Goal: Transaction & Acquisition: Purchase product/service

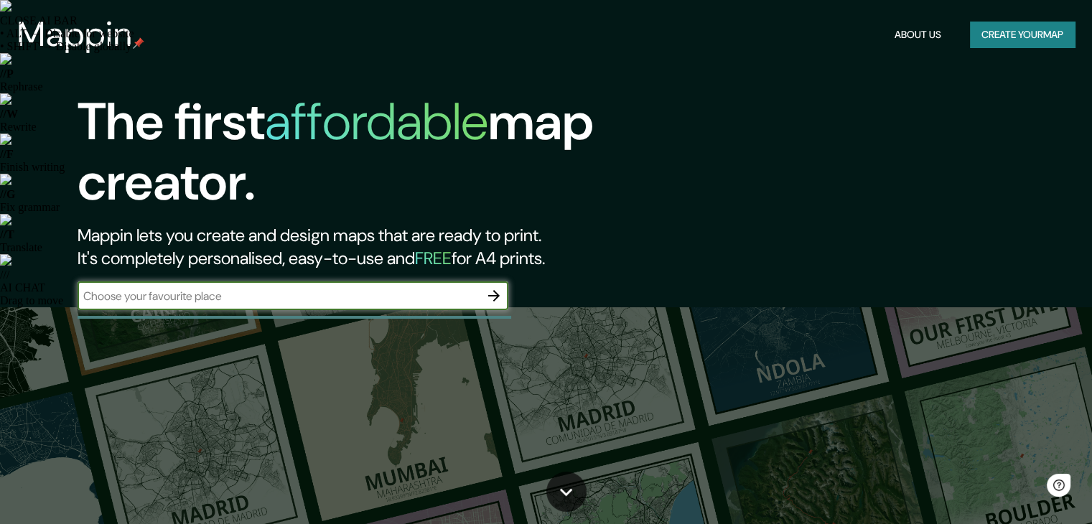
click at [278, 301] on input "text" at bounding box center [279, 296] width 402 height 17
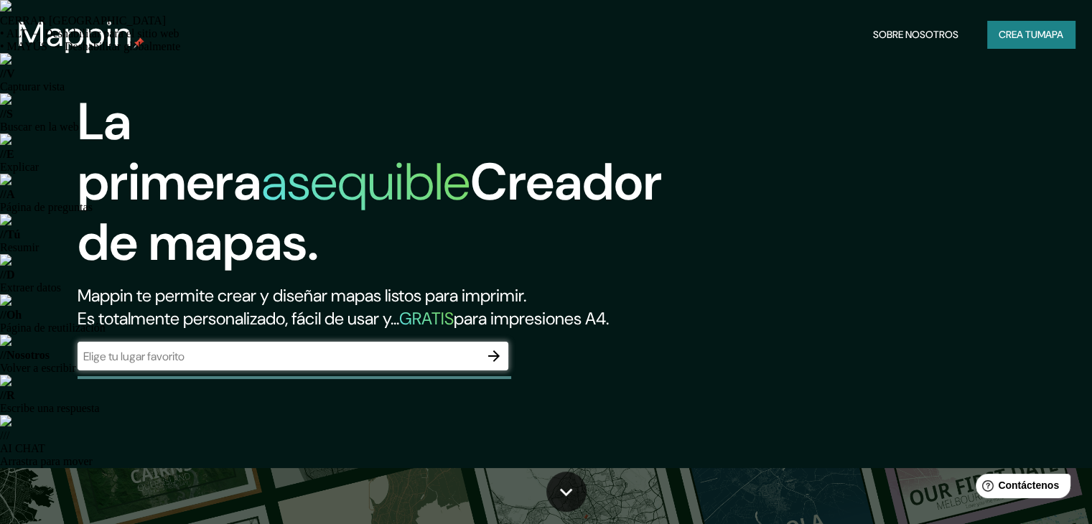
drag, startPoint x: 179, startPoint y: 383, endPoint x: 261, endPoint y: 345, distance: 89.6
click at [179, 365] on input "text" at bounding box center [279, 356] width 402 height 17
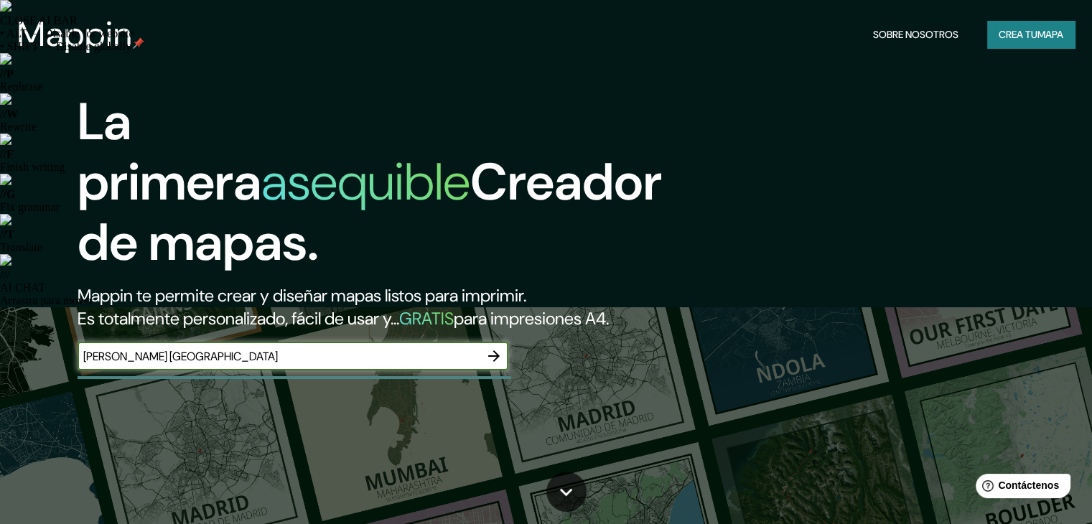
type input "villanueva la guajira"
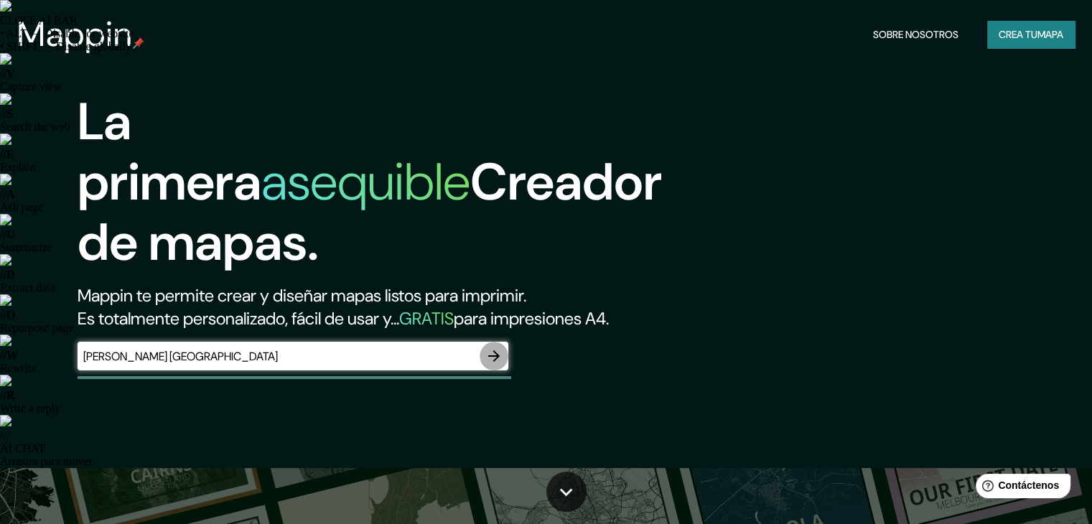
click at [493, 362] on icon "button" at bounding box center [493, 355] width 11 height 11
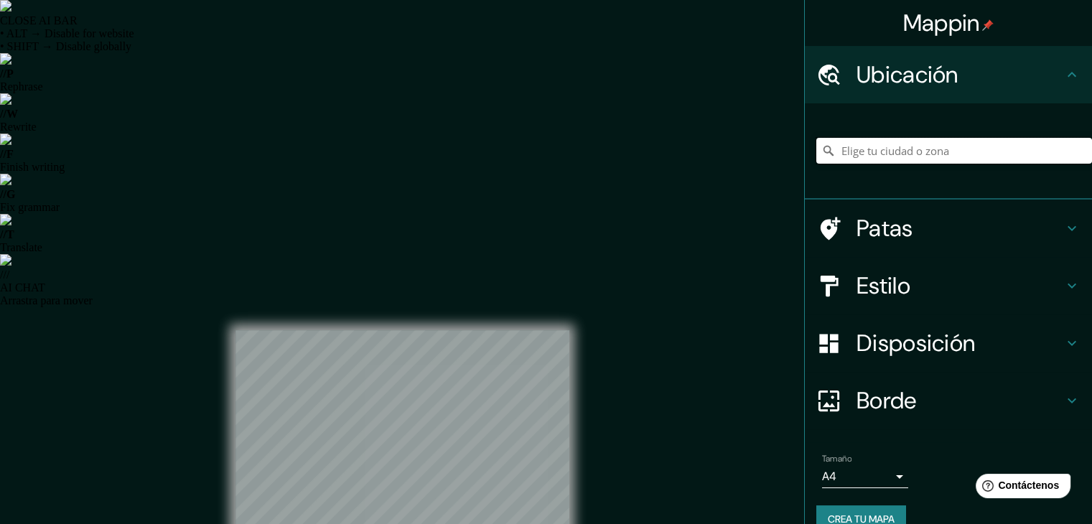
click at [904, 153] on input "Elige tu ciudad o zona" at bounding box center [954, 151] width 276 height 26
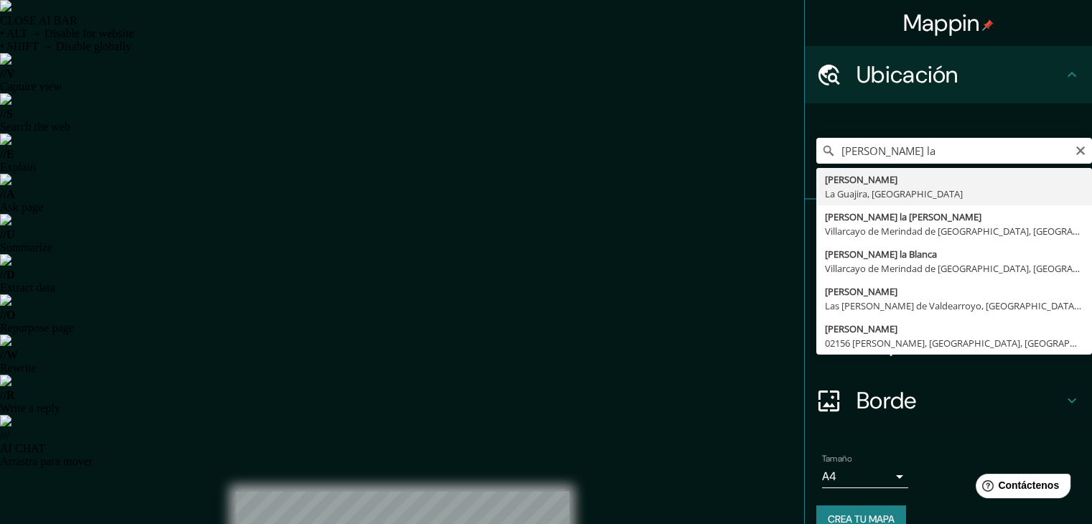
type input "[PERSON_NAME], [GEOGRAPHIC_DATA], [GEOGRAPHIC_DATA]"
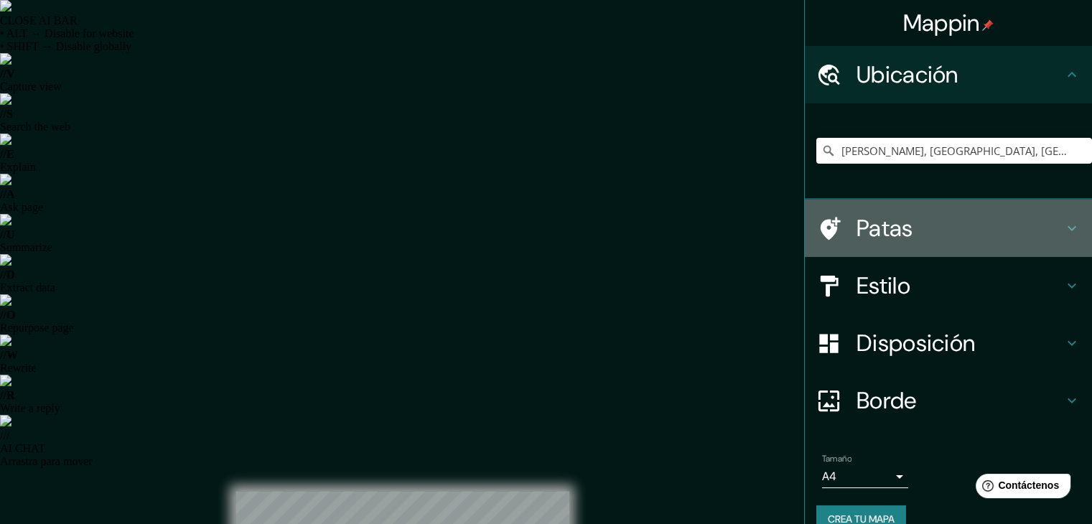
click at [957, 223] on h4 "Patas" at bounding box center [959, 228] width 207 height 29
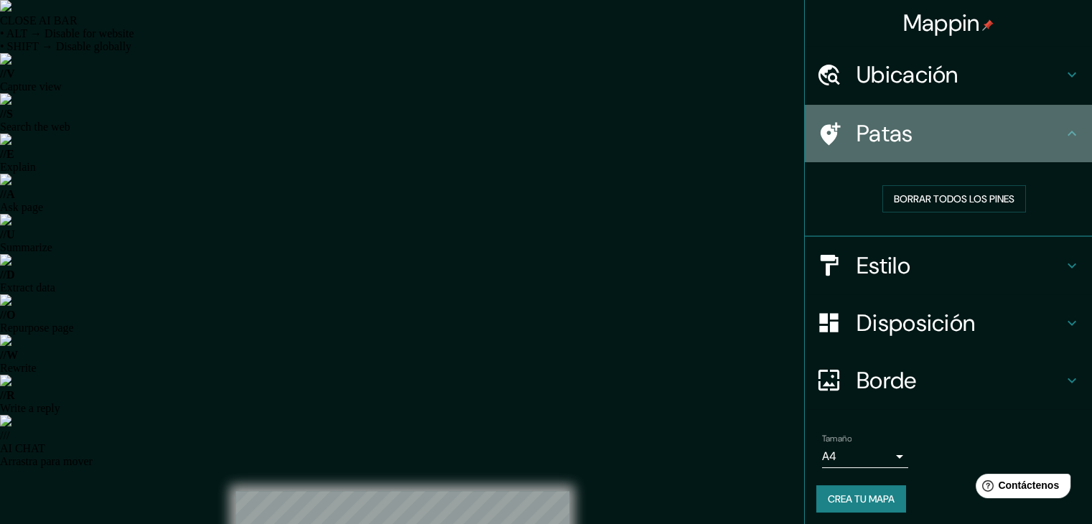
click at [957, 146] on h4 "Patas" at bounding box center [959, 133] width 207 height 29
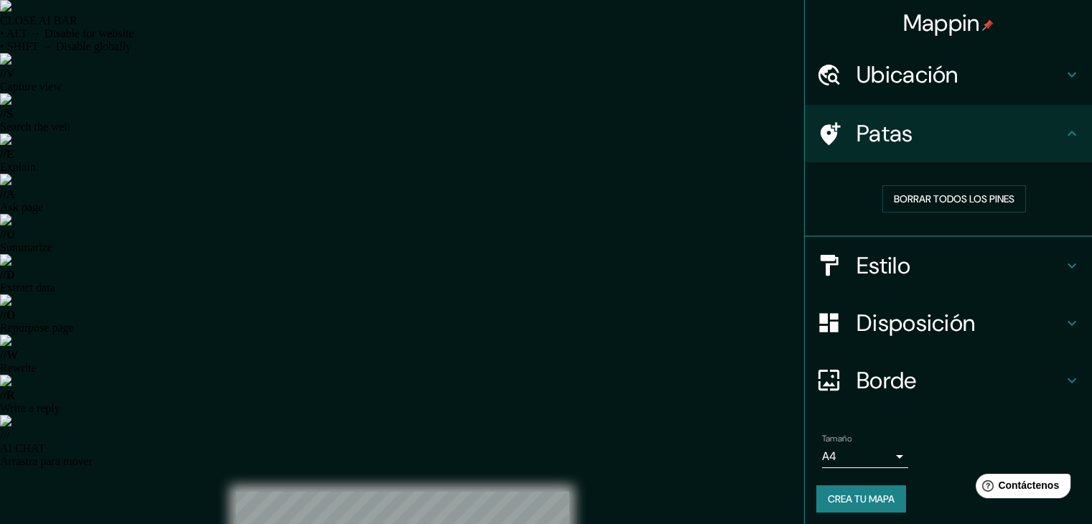
click at [924, 276] on h4 "Estilo" at bounding box center [959, 265] width 207 height 29
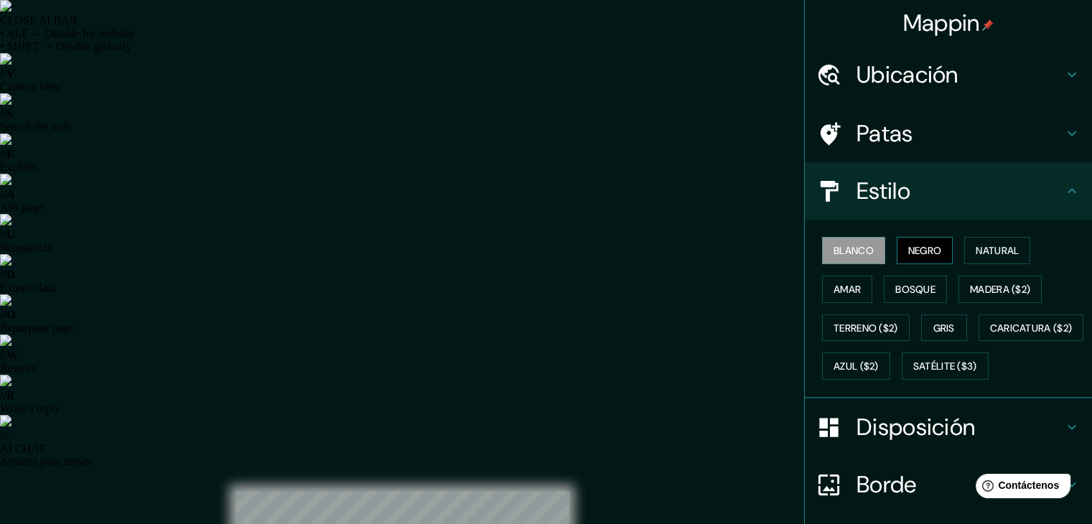
click at [908, 248] on font "Negro" at bounding box center [925, 250] width 34 height 13
click at [993, 241] on font "Natural" at bounding box center [996, 250] width 43 height 19
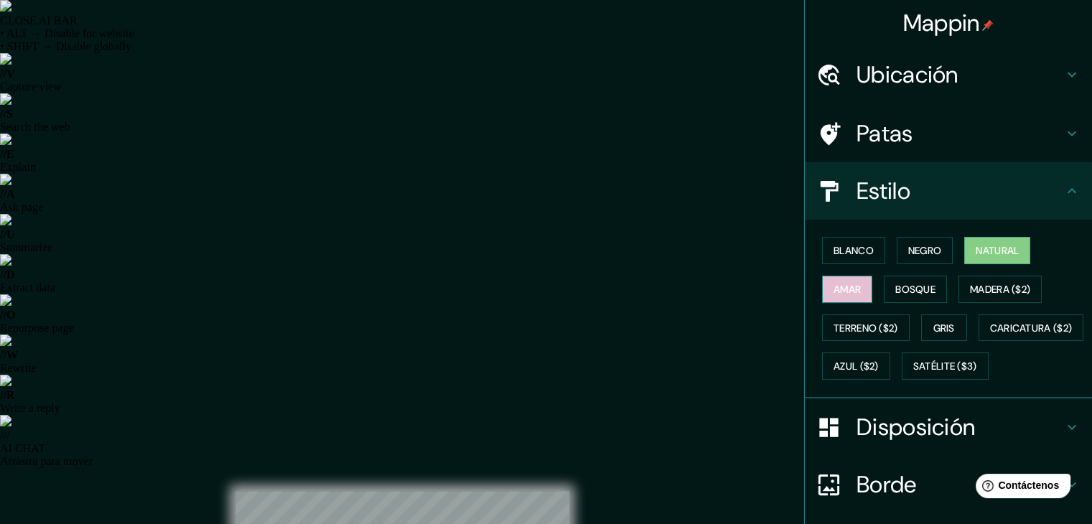
click at [833, 288] on font "Amar" at bounding box center [846, 289] width 27 height 13
click at [895, 286] on font "Bosque" at bounding box center [915, 289] width 40 height 13
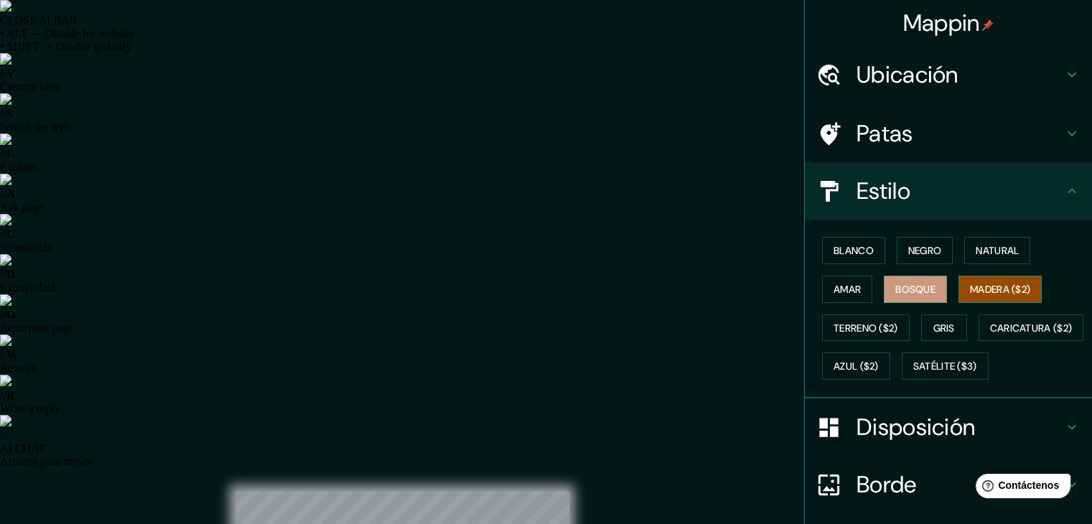
click at [975, 289] on font "Madera ($2)" at bounding box center [1000, 289] width 60 height 13
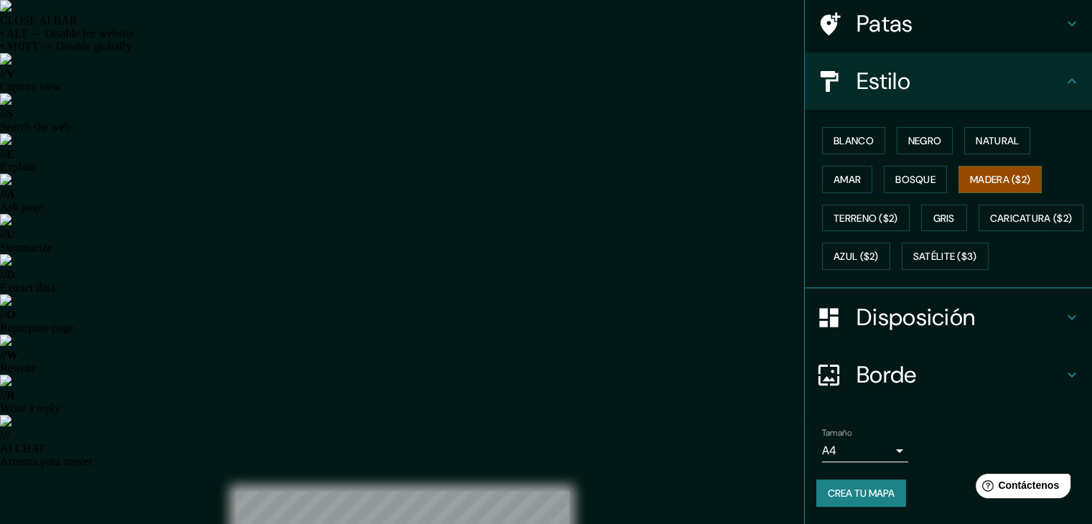
click at [919, 328] on font "Disposición" at bounding box center [915, 317] width 118 height 30
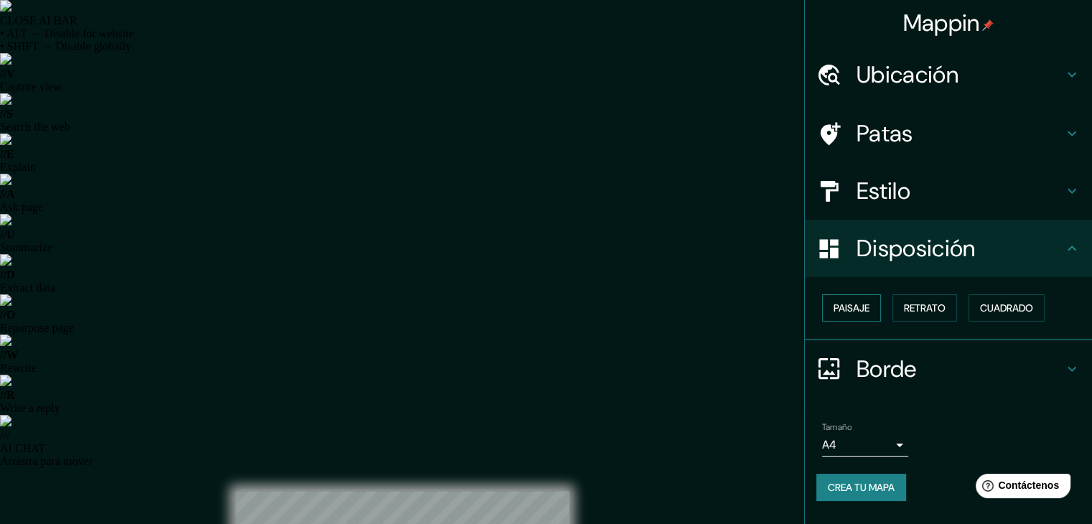
click at [873, 299] on button "Paisaje" at bounding box center [851, 307] width 59 height 27
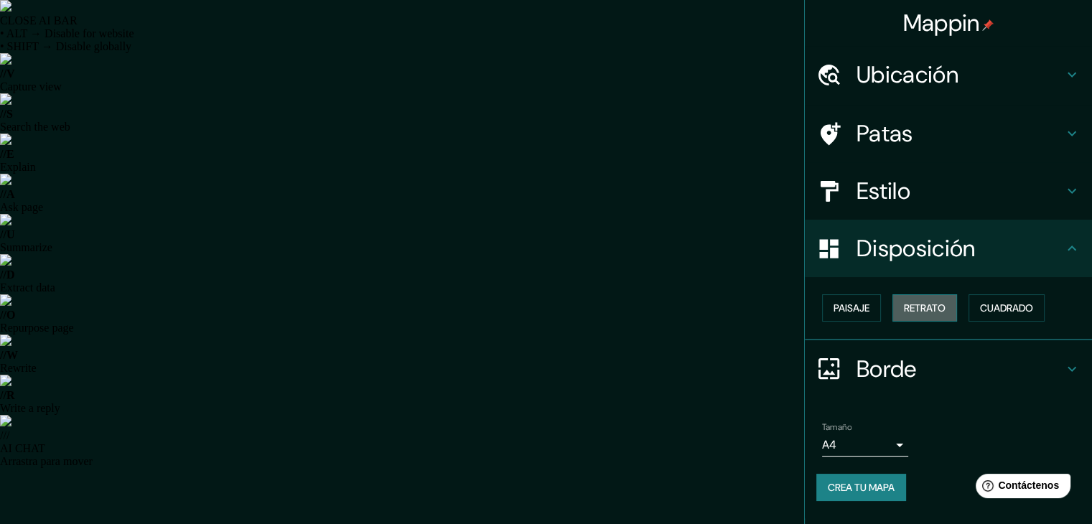
click at [910, 304] on font "Retrato" at bounding box center [925, 307] width 42 height 13
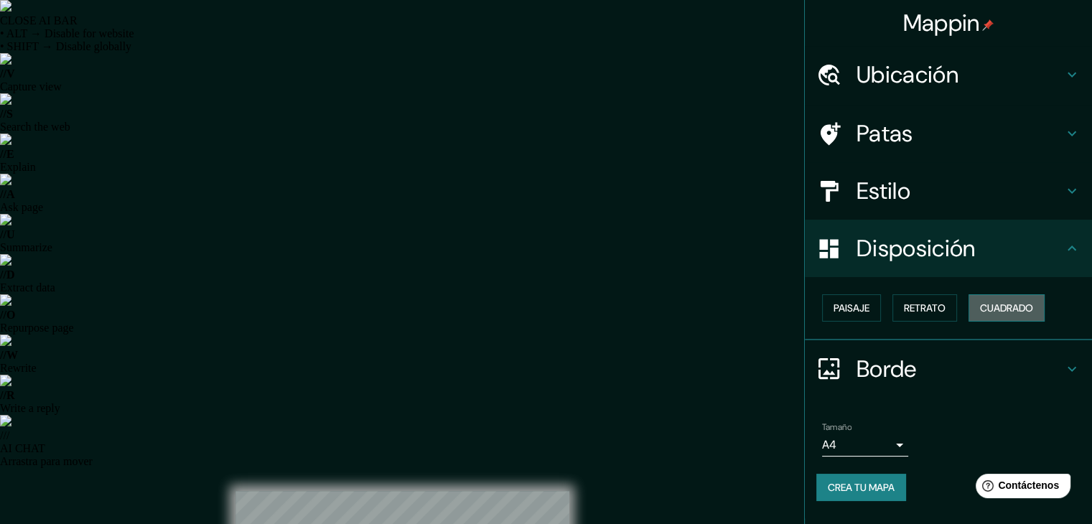
click at [1008, 308] on font "Cuadrado" at bounding box center [1006, 307] width 53 height 13
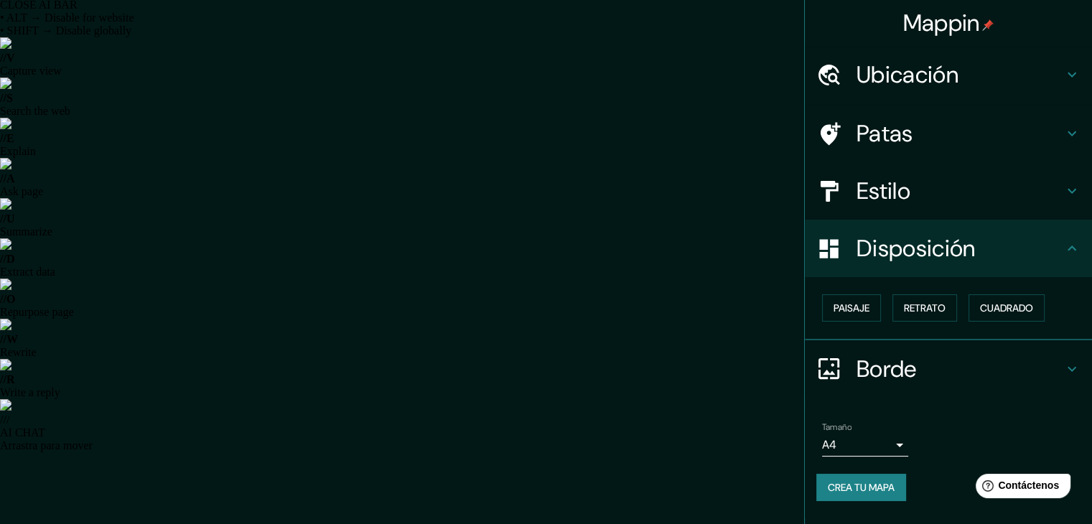
scroll to position [17, 0]
click at [873, 487] on font "Crea tu mapa" at bounding box center [861, 487] width 67 height 13
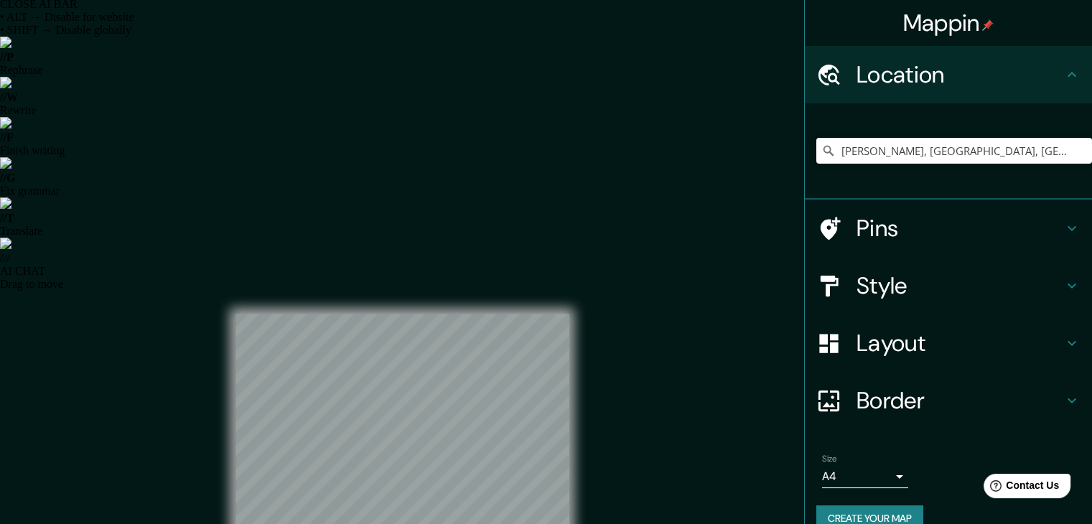
click at [993, 146] on input "[PERSON_NAME], [GEOGRAPHIC_DATA], [GEOGRAPHIC_DATA]" at bounding box center [954, 151] width 276 height 26
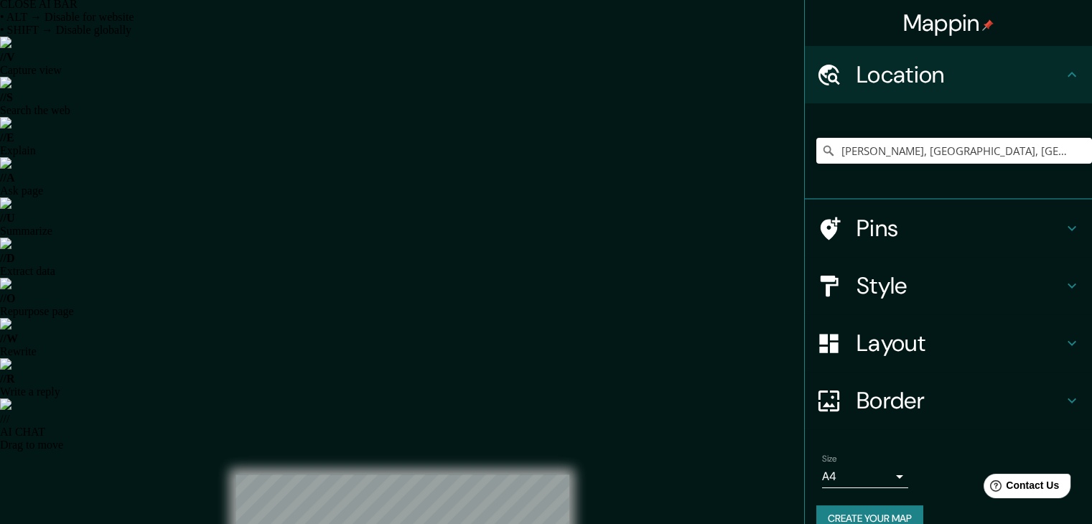
click at [883, 281] on h4 "Style" at bounding box center [959, 285] width 207 height 29
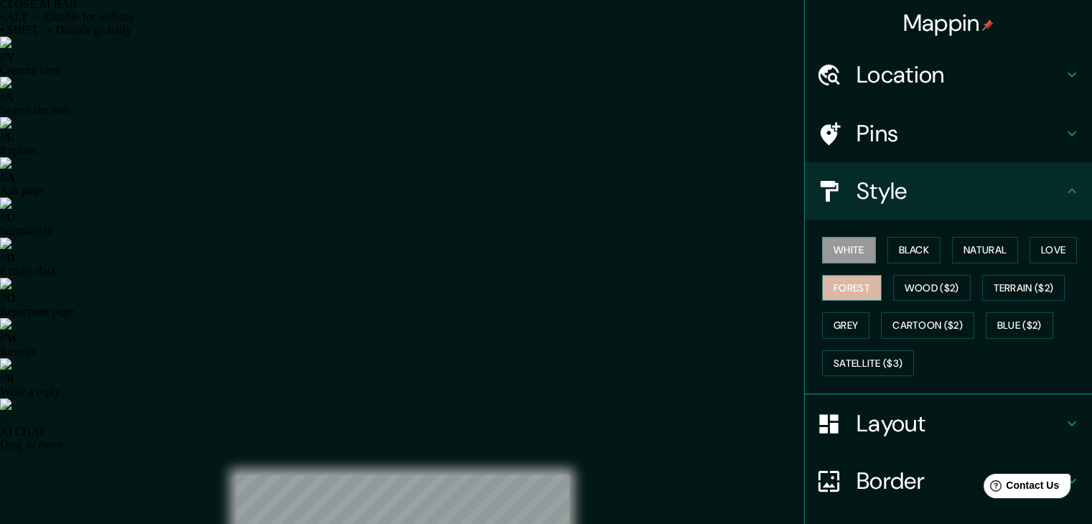
click at [825, 294] on button "Forest" at bounding box center [852, 288] width 60 height 27
click at [893, 287] on button "Wood ($2)" at bounding box center [932, 288] width 78 height 27
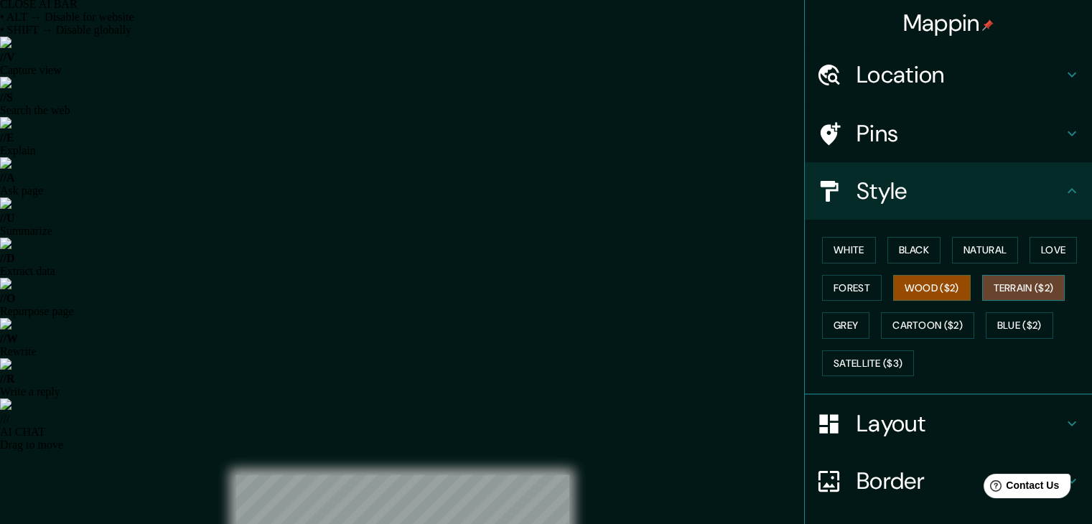
click at [1013, 294] on button "Terrain ($2)" at bounding box center [1023, 288] width 83 height 27
click at [841, 325] on button "Grey" at bounding box center [845, 325] width 47 height 27
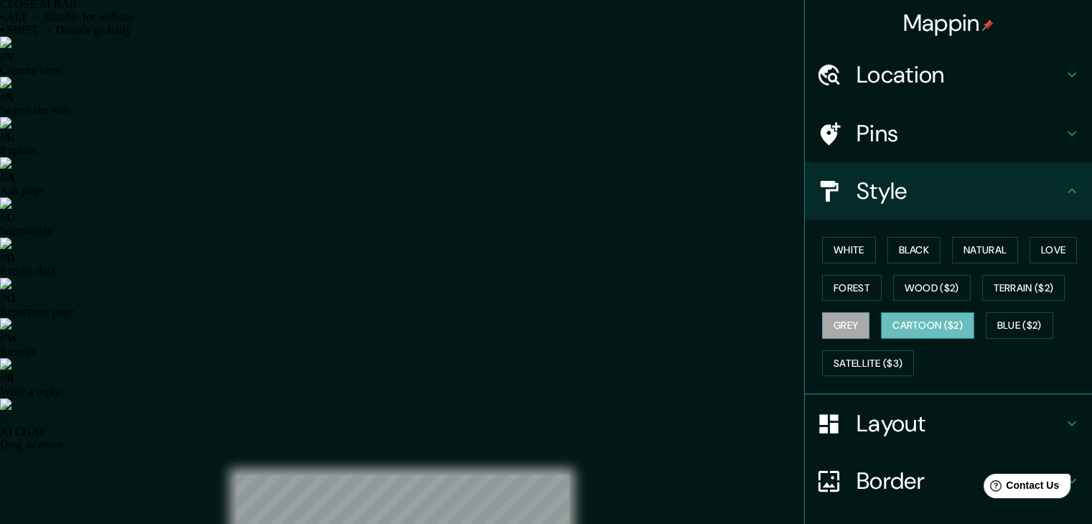
click at [924, 324] on button "Cartoon ($2)" at bounding box center [927, 325] width 93 height 27
click at [1011, 319] on button "Blue ($2)" at bounding box center [1018, 325] width 67 height 27
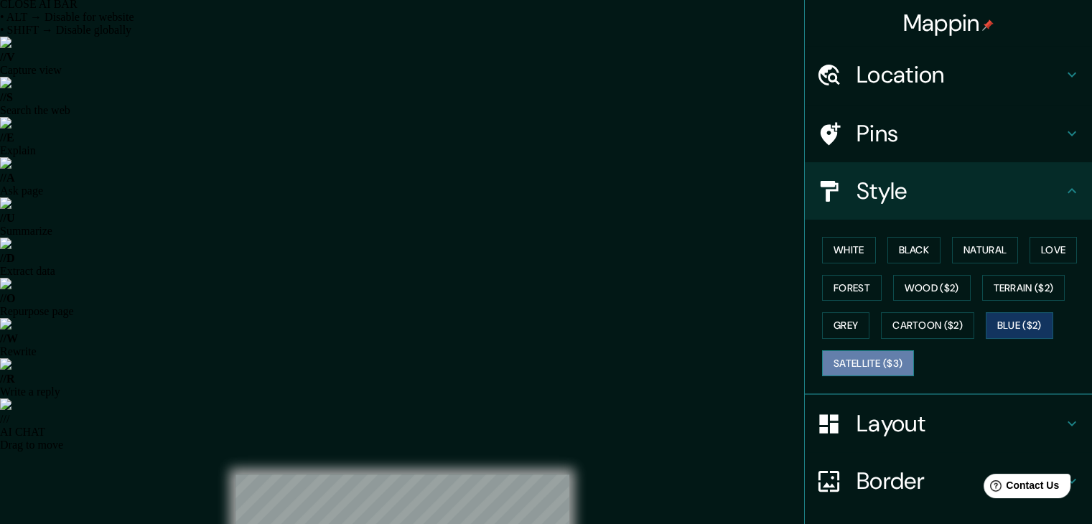
click at [841, 352] on button "Satellite ($3)" at bounding box center [868, 363] width 92 height 27
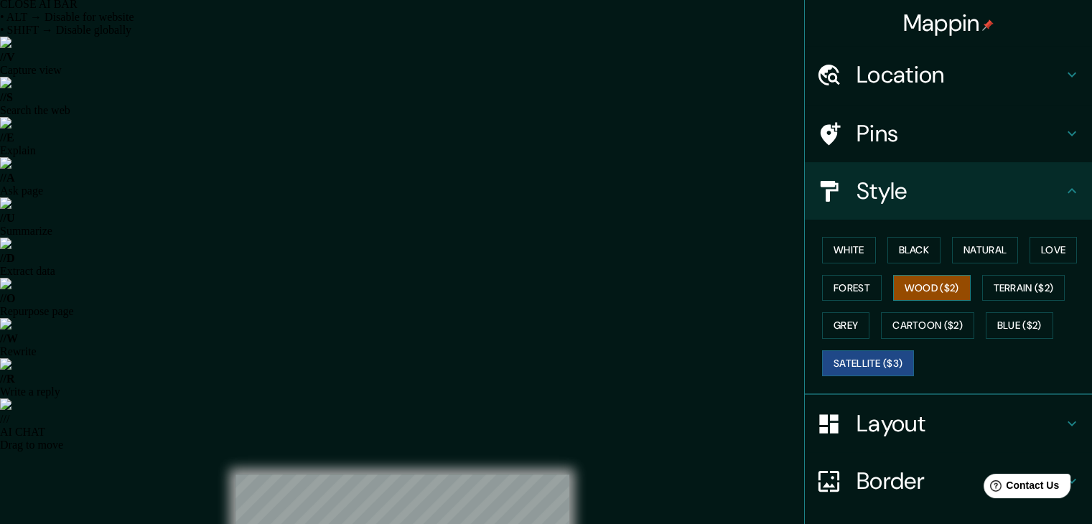
click at [914, 285] on button "Wood ($2)" at bounding box center [932, 288] width 78 height 27
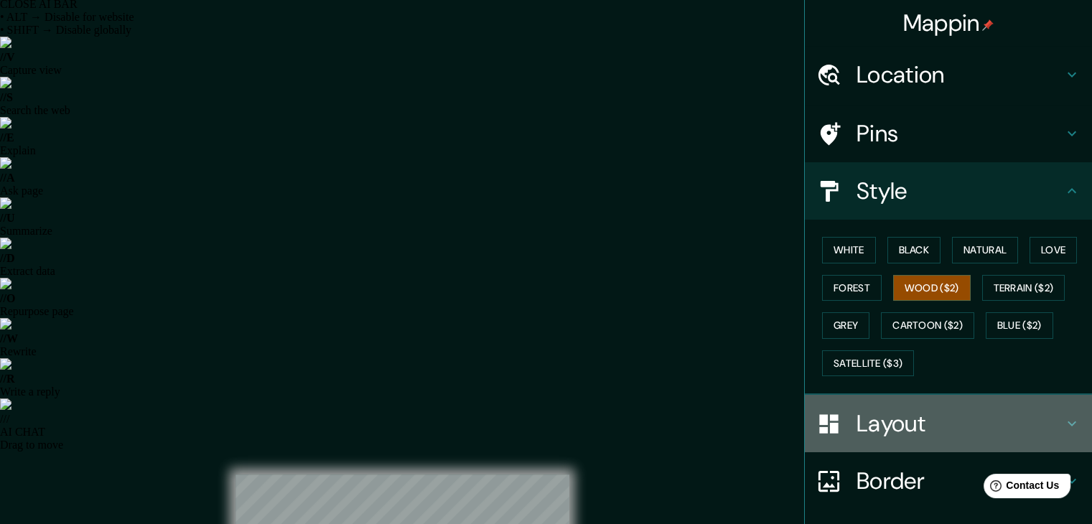
click at [879, 417] on h4 "Layout" at bounding box center [959, 423] width 207 height 29
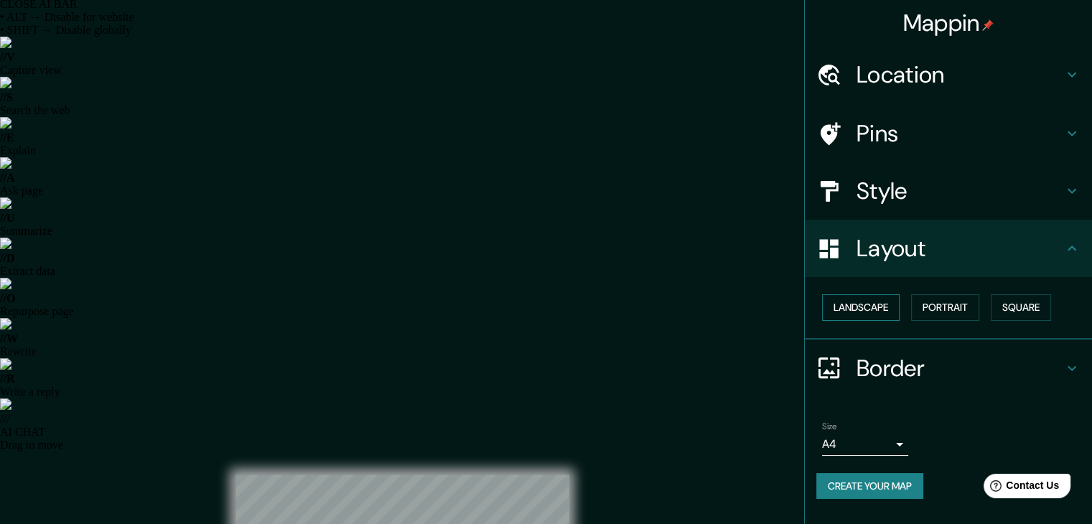
click at [867, 301] on button "Landscape" at bounding box center [861, 307] width 78 height 27
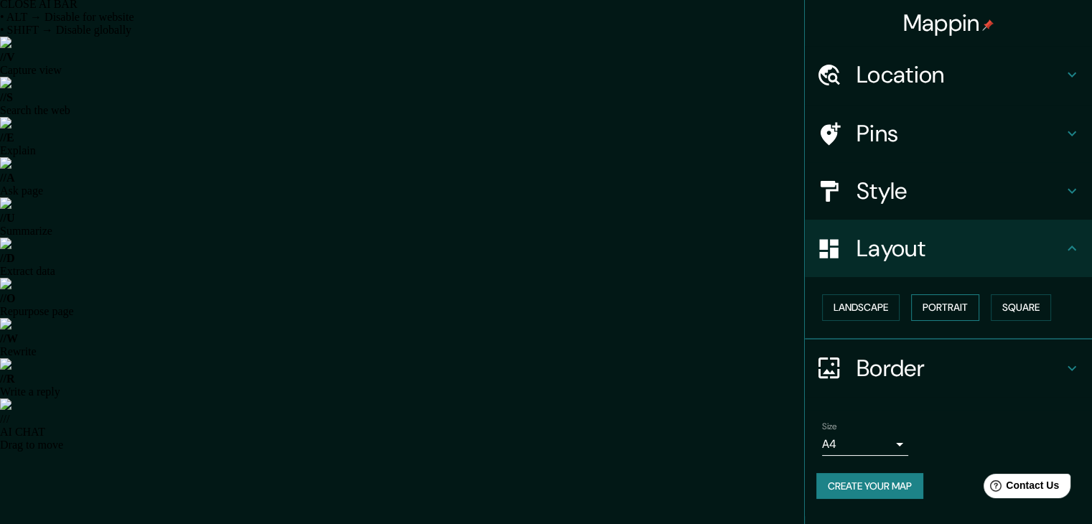
click at [952, 305] on button "Portrait" at bounding box center [945, 307] width 68 height 27
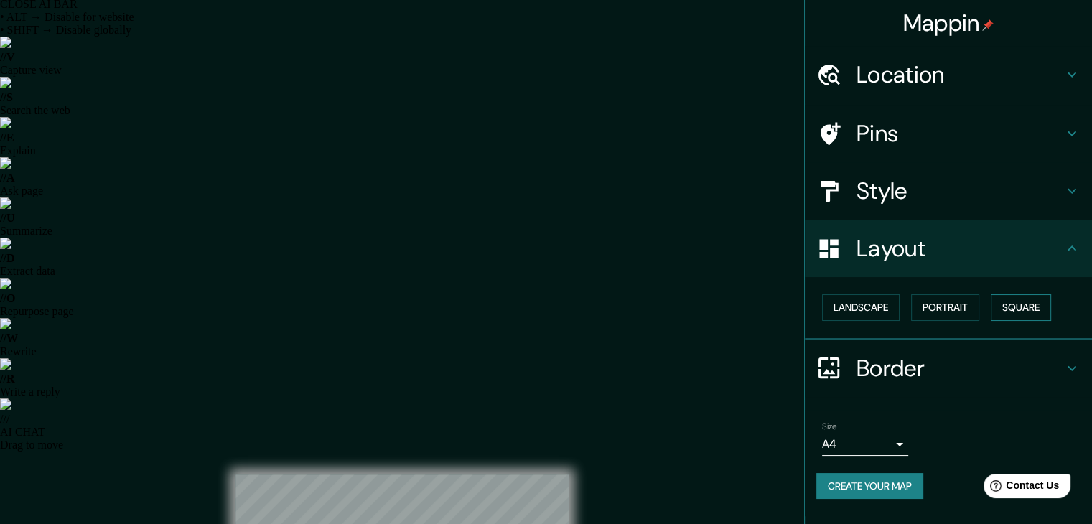
click at [1048, 304] on button "Square" at bounding box center [1020, 307] width 60 height 27
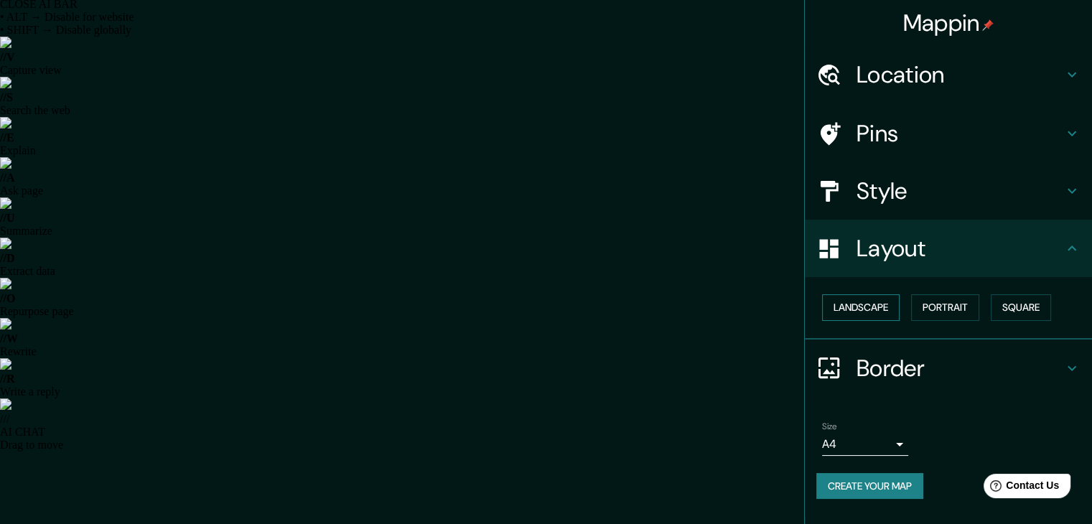
click at [865, 299] on button "Landscape" at bounding box center [861, 307] width 78 height 27
click at [955, 302] on button "Portrait" at bounding box center [945, 307] width 68 height 27
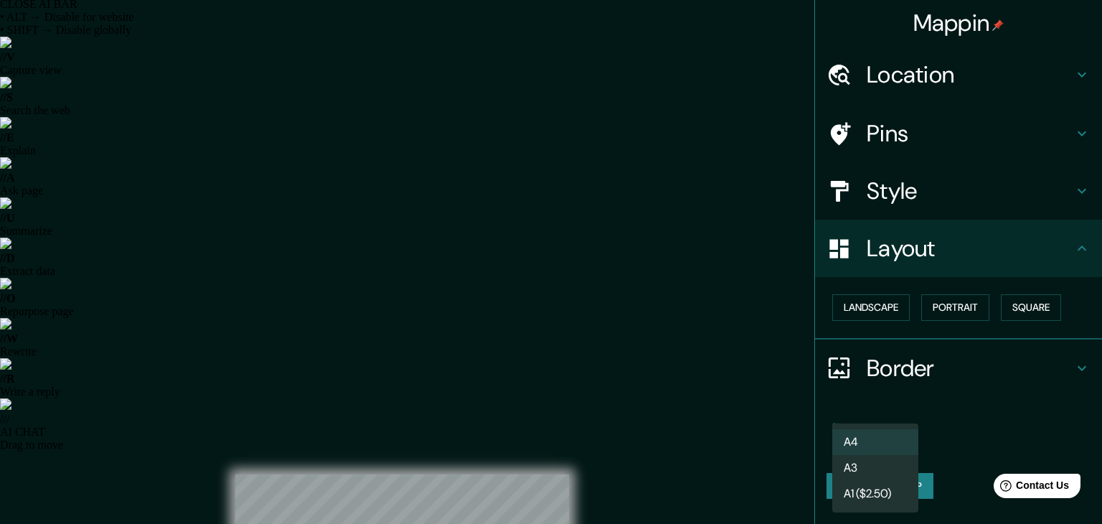
click at [959, 406] on div at bounding box center [551, 262] width 1102 height 524
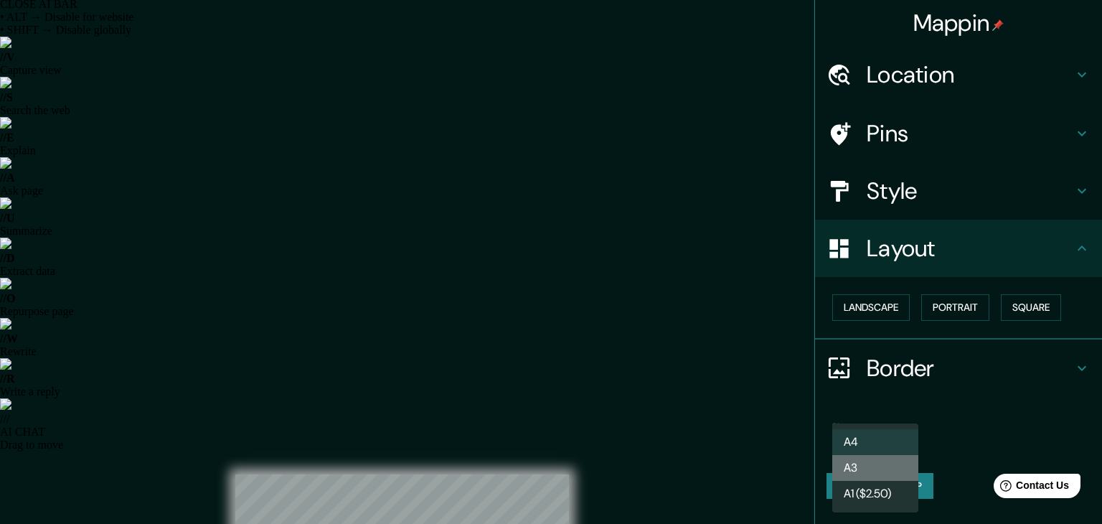
click at [873, 469] on li "A3" at bounding box center [876, 468] width 86 height 26
click at [879, 487] on li "A1 ($2.50)" at bounding box center [876, 494] width 86 height 26
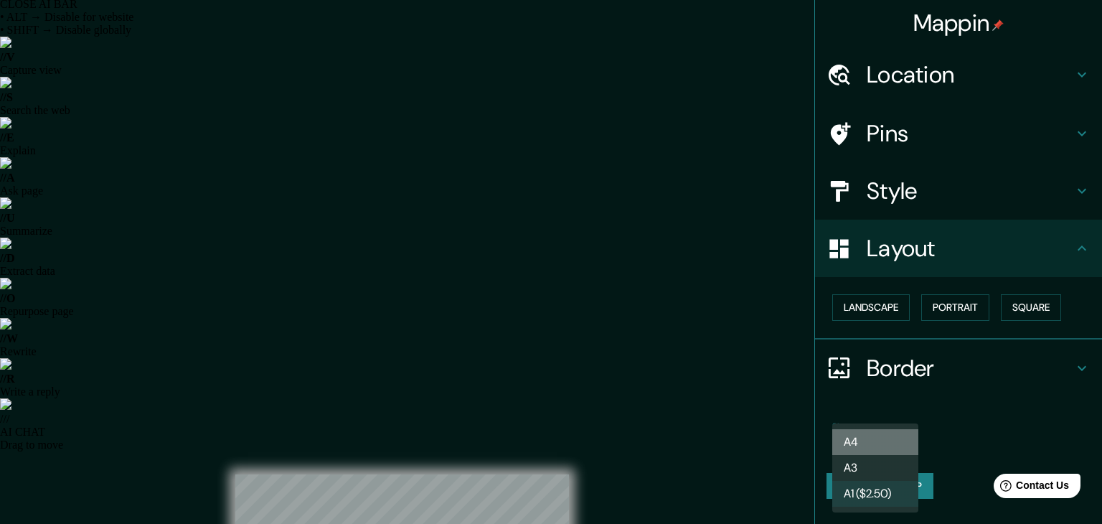
click at [872, 432] on li "A4" at bounding box center [876, 442] width 86 height 26
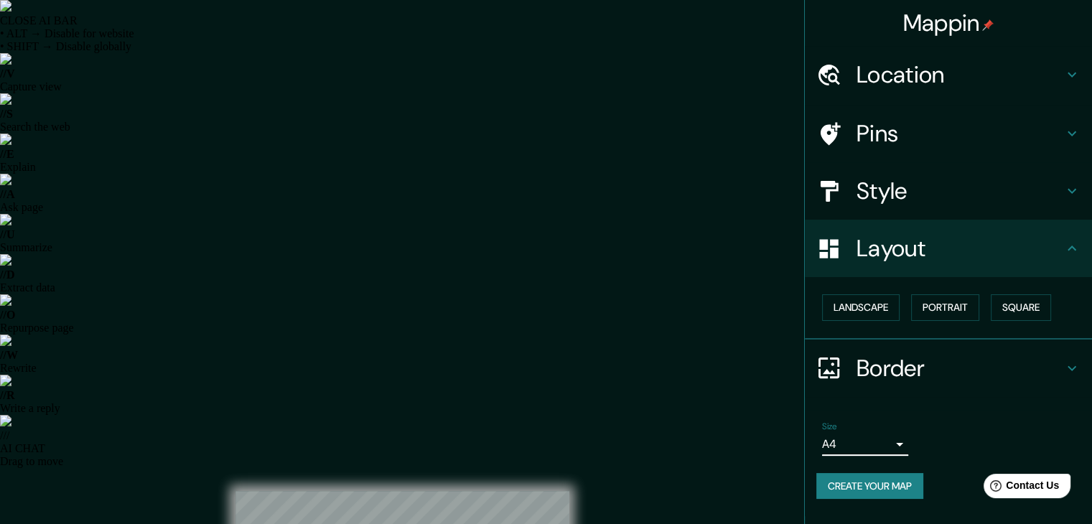
click at [933, 131] on h4 "Pins" at bounding box center [959, 133] width 207 height 29
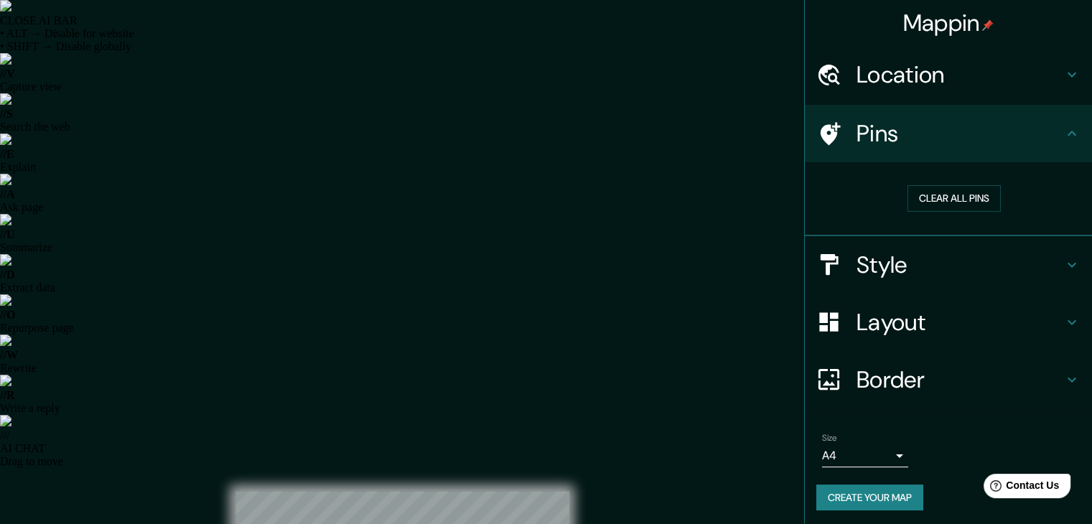
click at [936, 141] on h4 "Pins" at bounding box center [959, 133] width 207 height 29
